Goal: Task Accomplishment & Management: Manage account settings

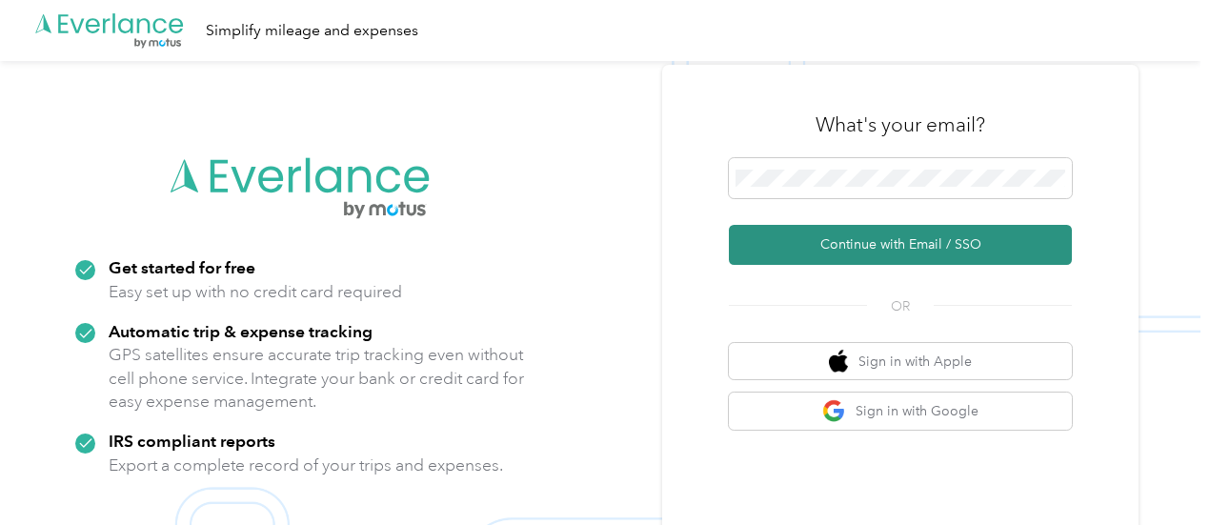
click at [869, 235] on button "Continue with Email / SSO" at bounding box center [900, 245] width 343 height 40
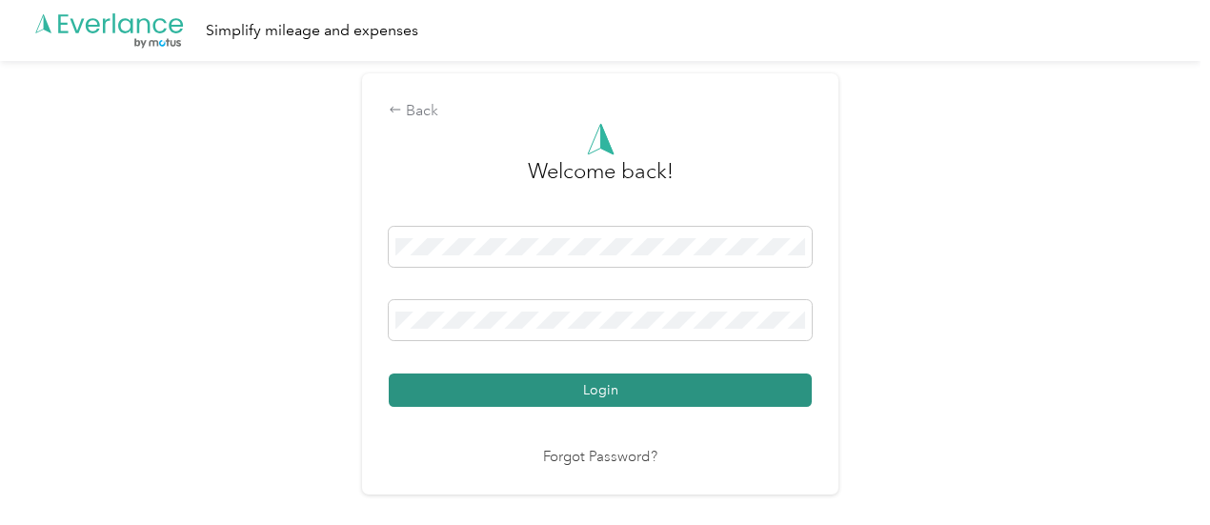
click at [651, 395] on button "Login" at bounding box center [600, 390] width 423 height 33
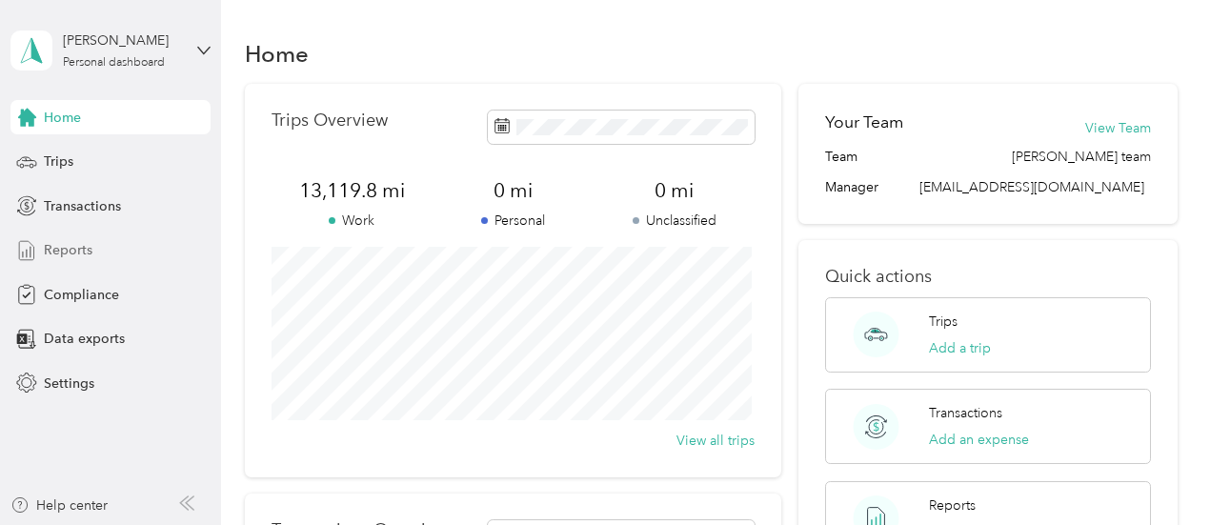
click at [88, 253] on span "Reports" at bounding box center [68, 250] width 49 height 20
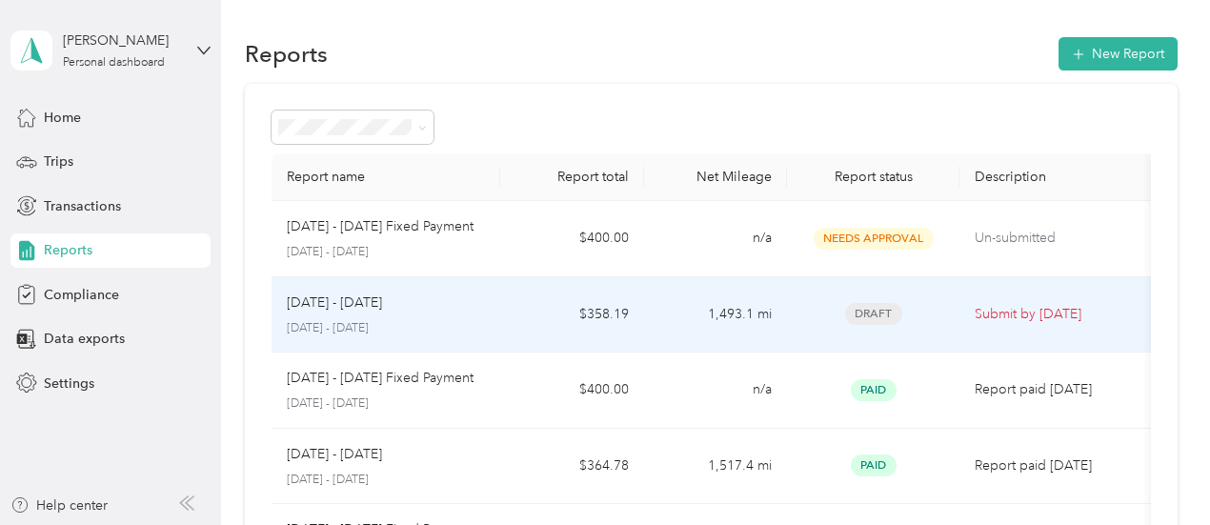
click at [638, 322] on td "$358.19" at bounding box center [571, 315] width 143 height 76
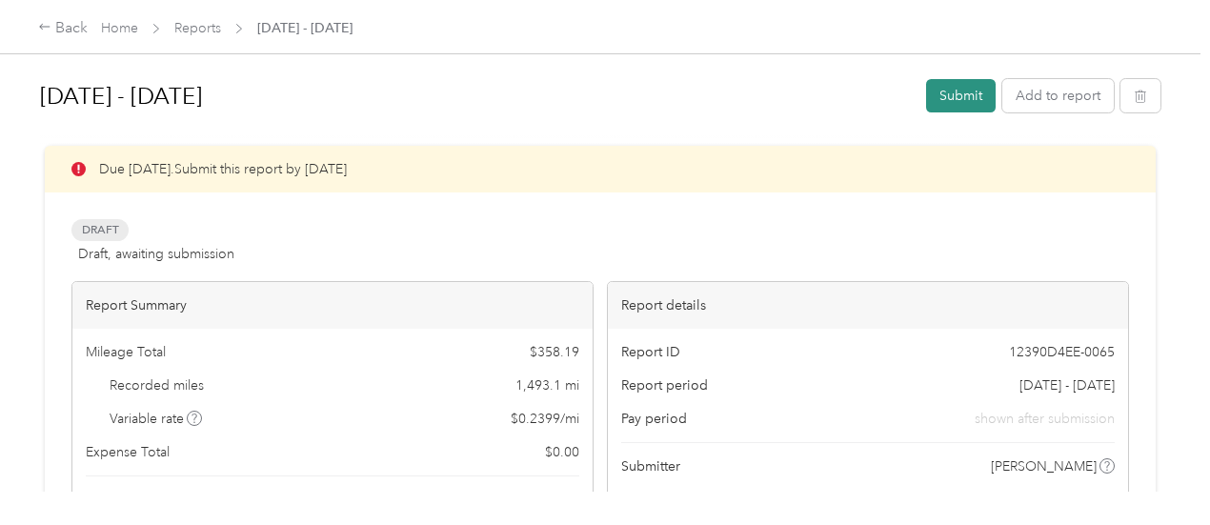
click at [941, 105] on button "Submit" at bounding box center [961, 95] width 70 height 33
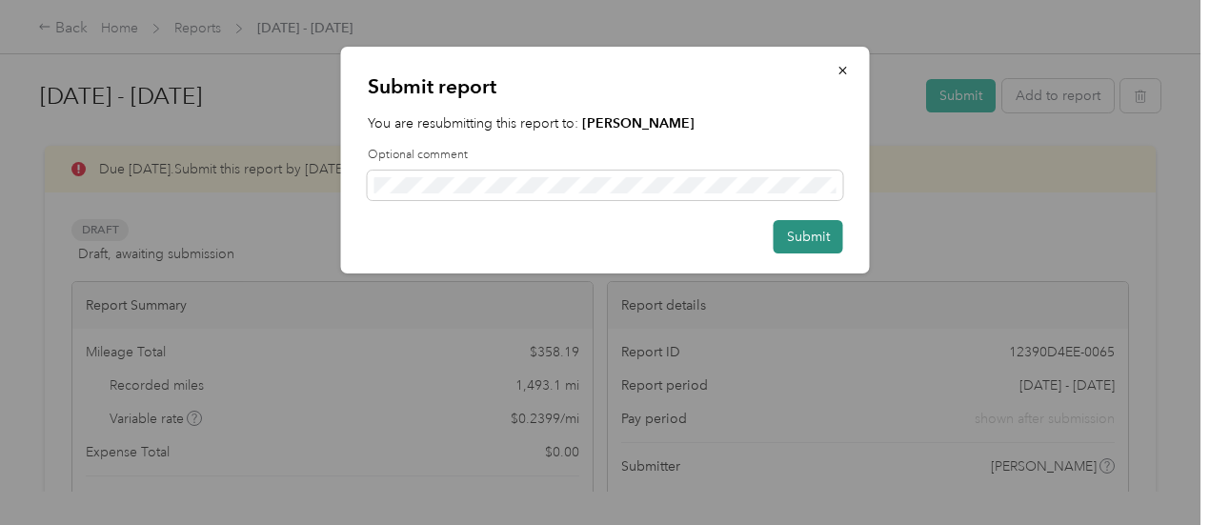
click at [810, 232] on button "Submit" at bounding box center [809, 236] width 70 height 33
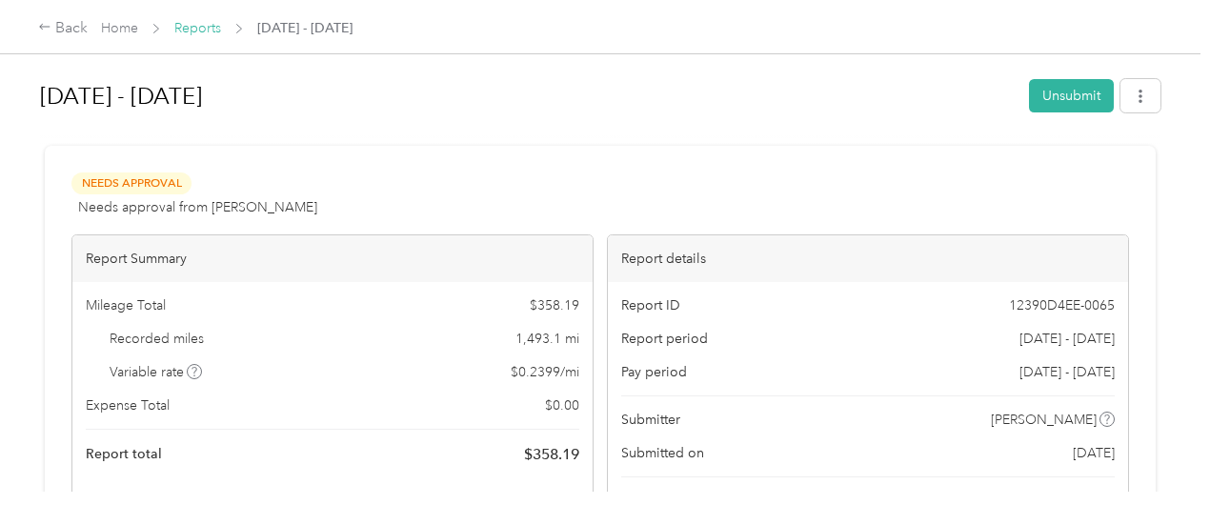
click at [189, 31] on link "Reports" at bounding box center [197, 28] width 47 height 16
